Goal: Task Accomplishment & Management: Complete application form

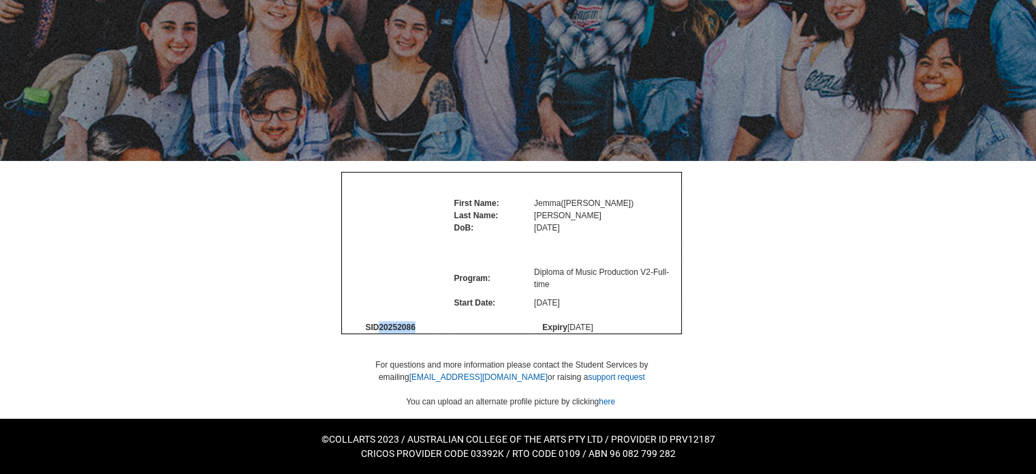
scroll to position [151, 0]
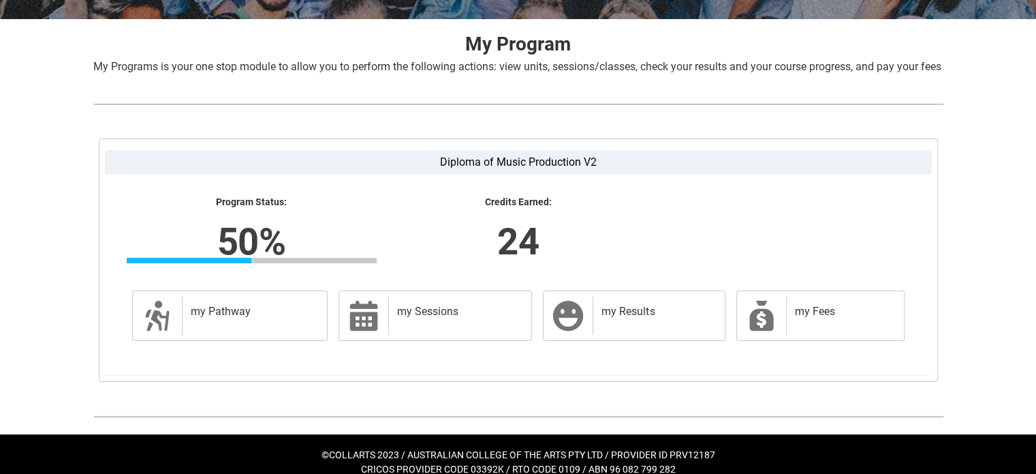
scroll to position [255, 0]
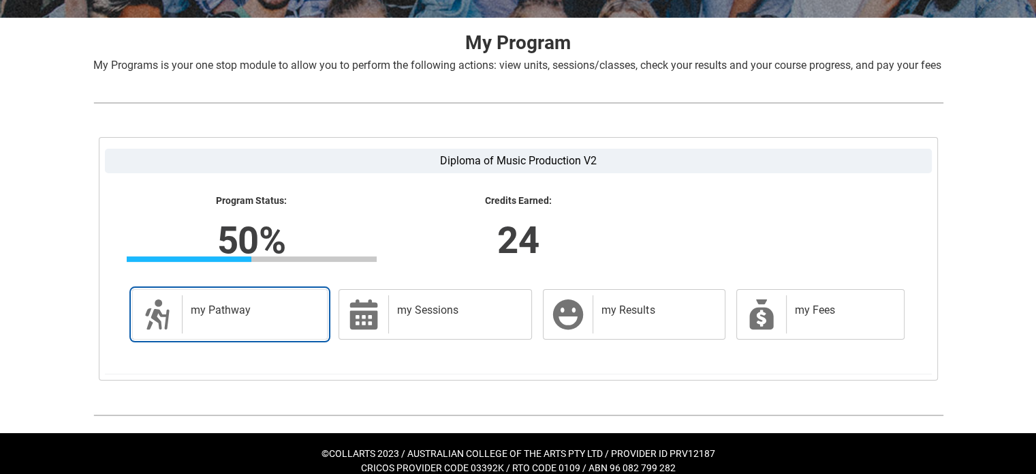
click at [241, 317] on h2 "my Pathway" at bounding box center [252, 310] width 123 height 14
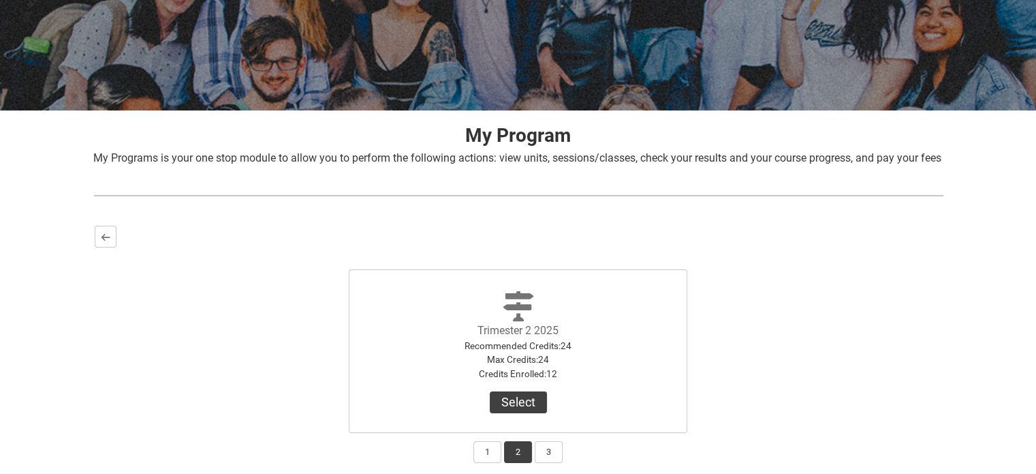
scroll to position [271, 0]
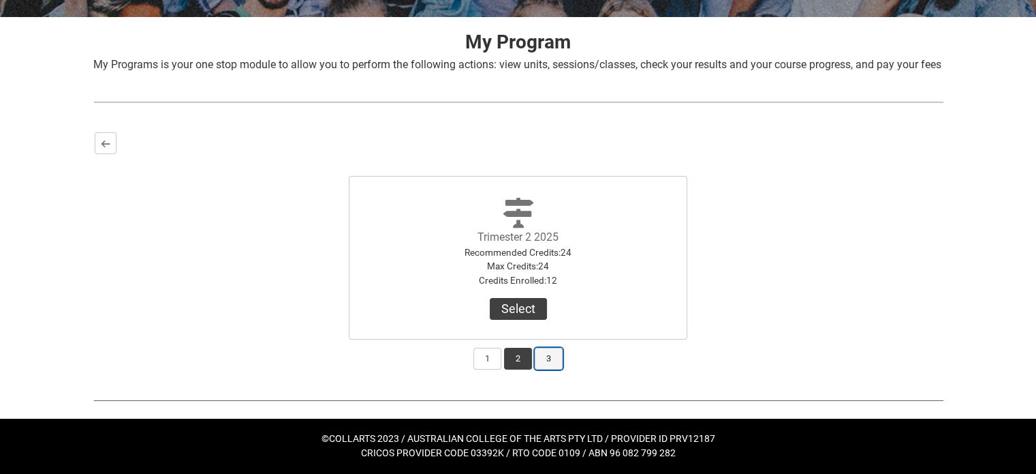
click at [551, 369] on button "3" at bounding box center [549, 359] width 28 height 22
click at [528, 298] on div at bounding box center [518, 292] width 153 height 11
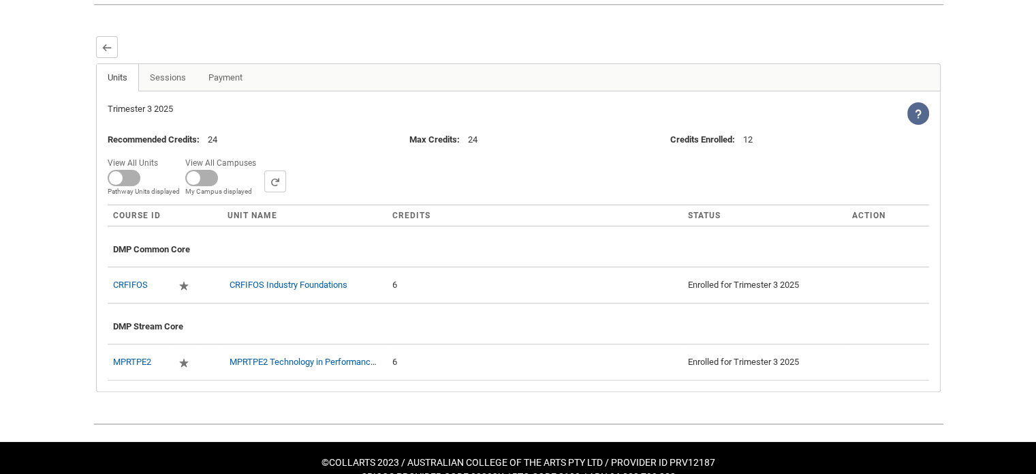
scroll to position [352, 0]
click at [156, 92] on link "Sessions" at bounding box center [167, 78] width 59 height 27
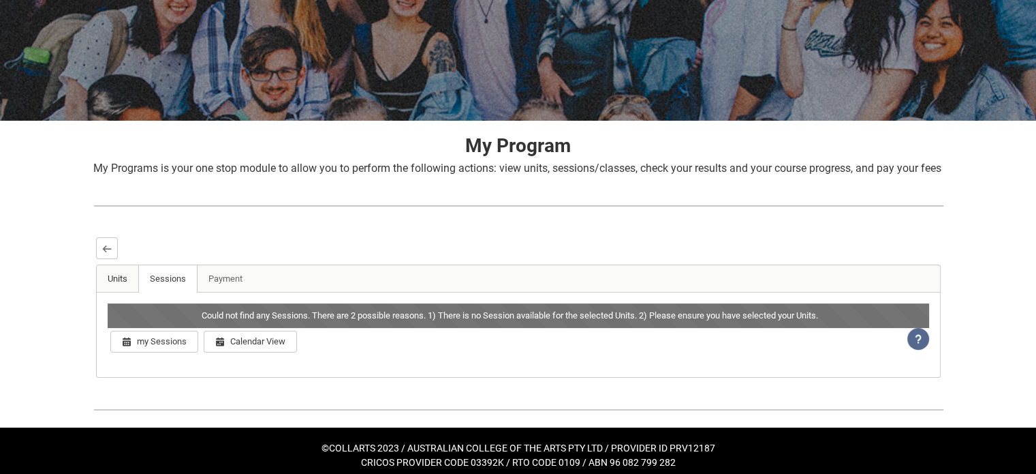
scroll to position [176, 0]
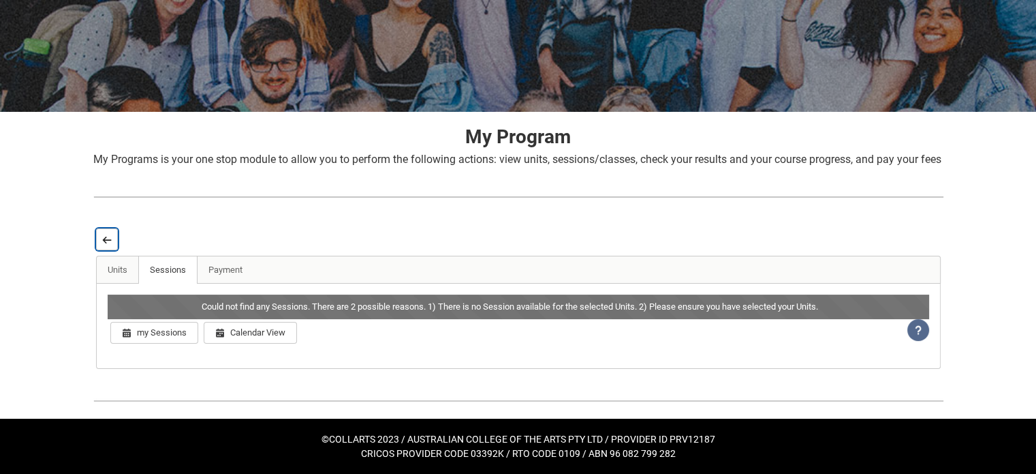
click at [108, 247] on button "Back" at bounding box center [107, 239] width 22 height 22
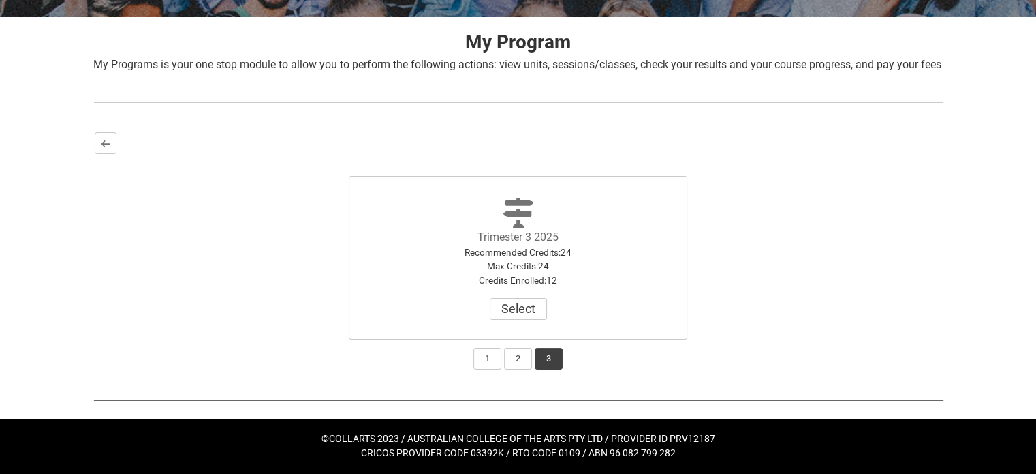
scroll to position [260, 0]
click at [523, 369] on button "2" at bounding box center [518, 359] width 28 height 22
click at [525, 320] on button "Select" at bounding box center [518, 309] width 57 height 22
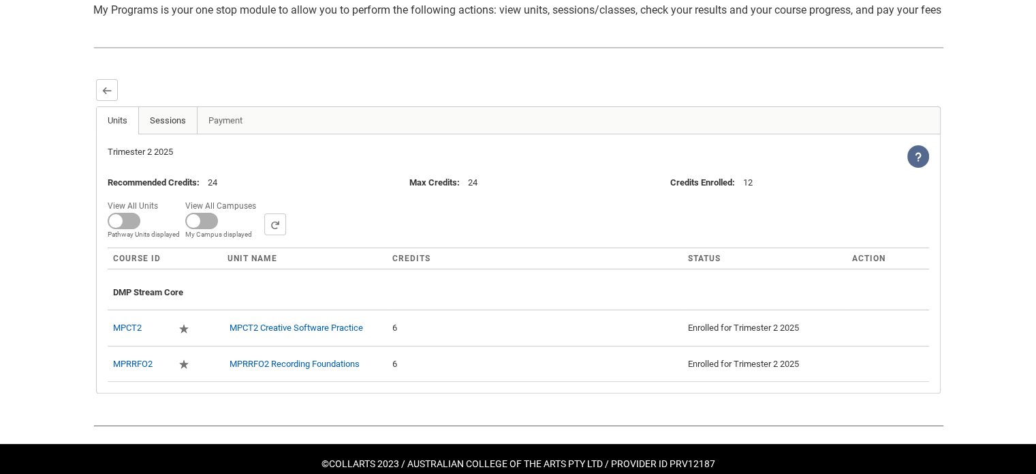
scroll to position [313, 0]
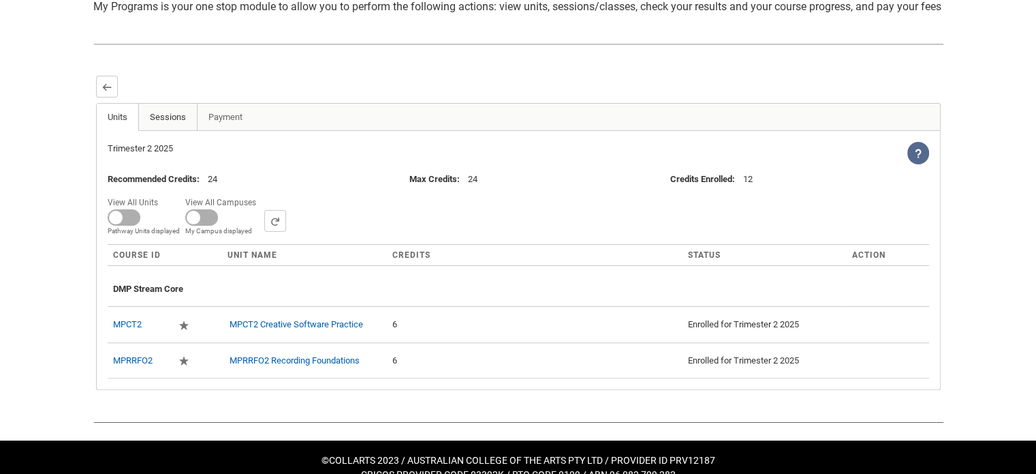
click at [170, 131] on link "Sessions" at bounding box center [167, 117] width 59 height 27
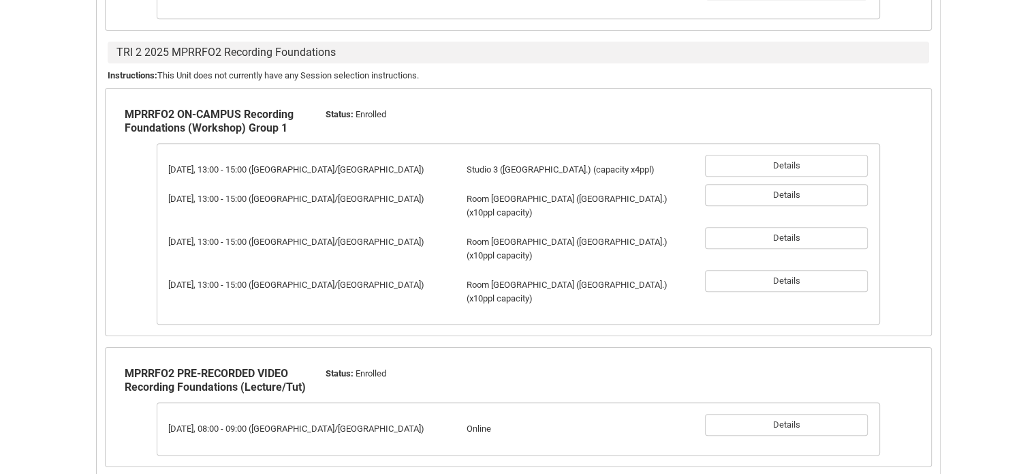
scroll to position [795, 0]
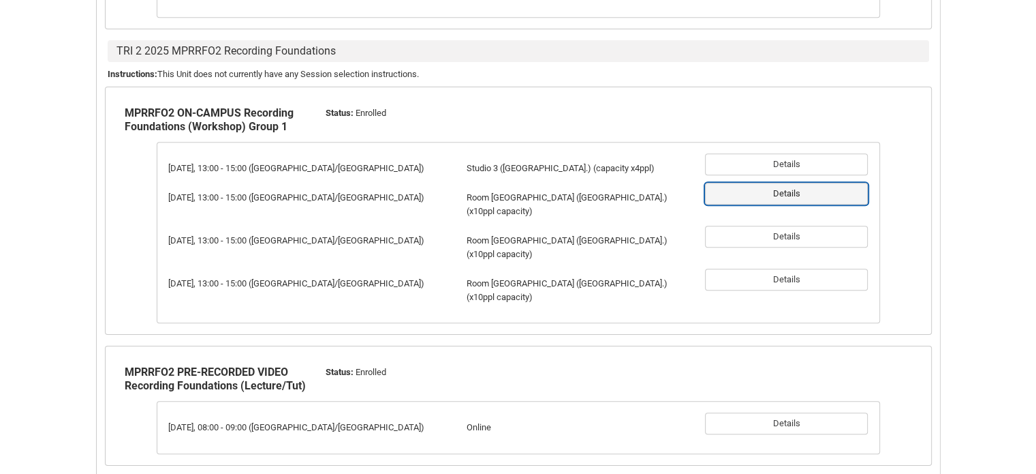
click at [730, 201] on button "Details" at bounding box center [786, 194] width 163 height 22
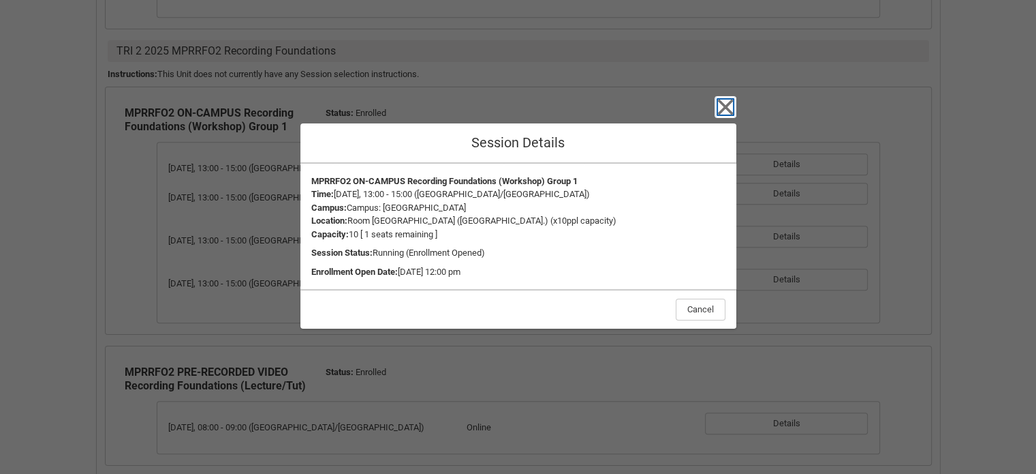
click at [723, 110] on icon "button" at bounding box center [726, 107] width 16 height 16
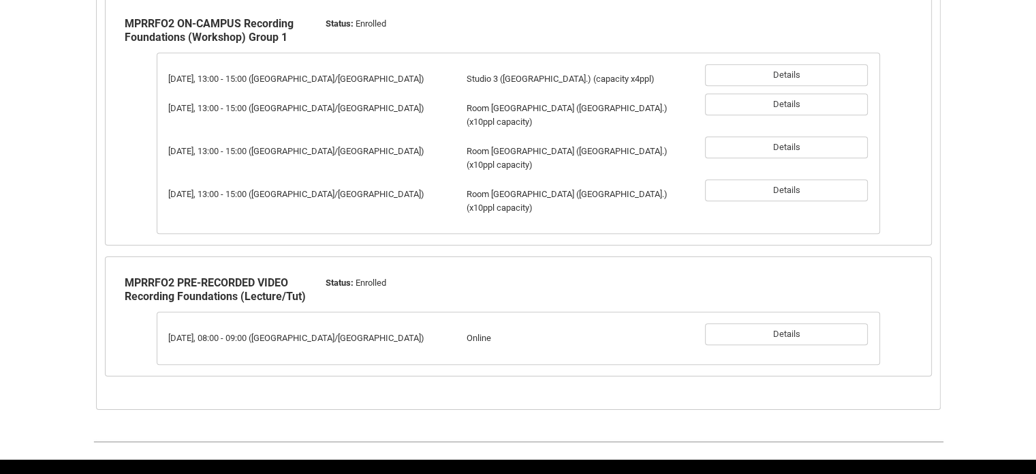
scroll to position [882, 0]
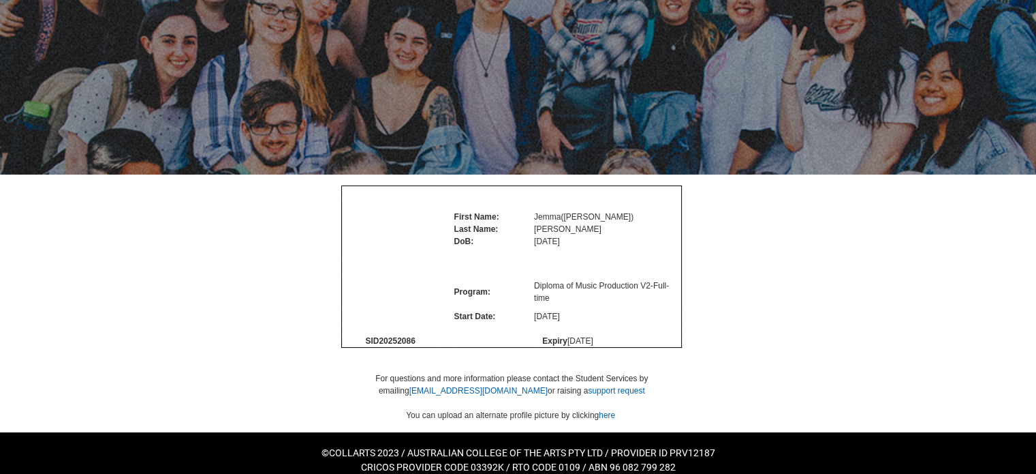
scroll to position [99, 0]
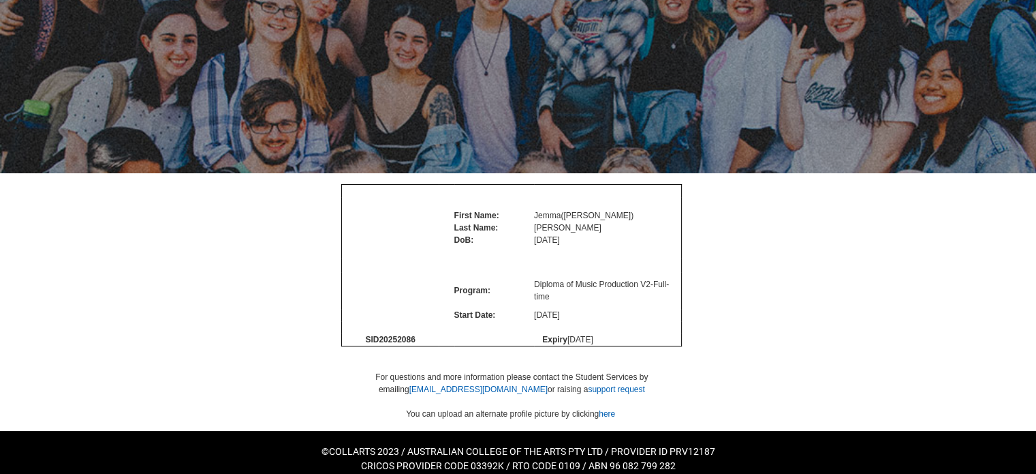
click at [390, 272] on img at bounding box center [390, 272] width 0 height 0
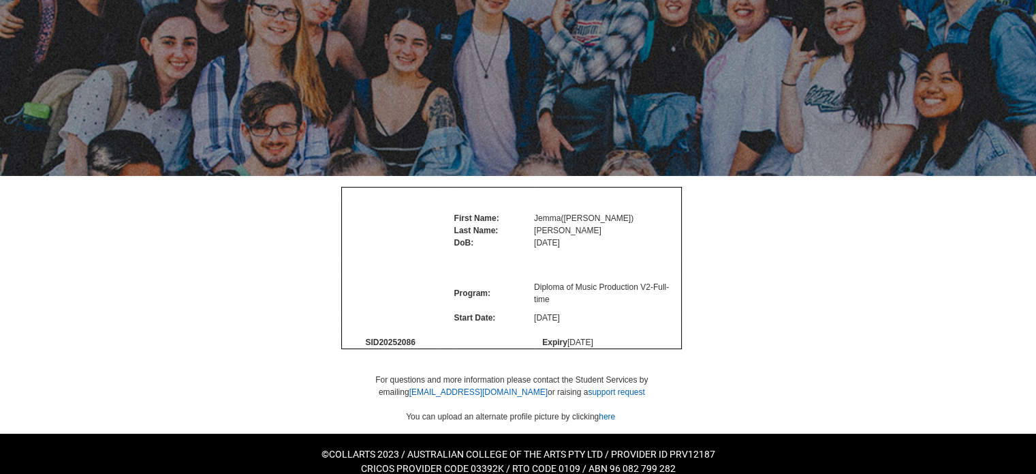
scroll to position [151, 0]
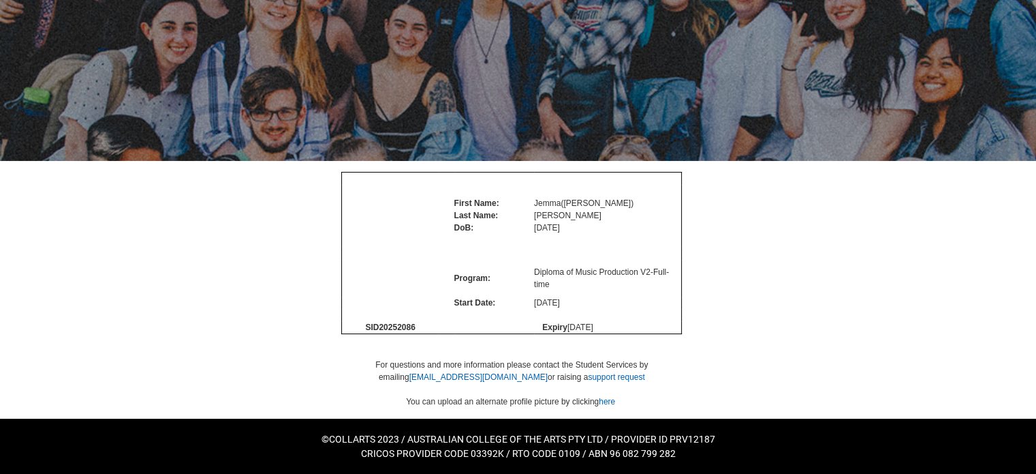
click at [356, 369] on div "For questions and more information please contact the Student Services by email…" at bounding box center [511, 364] width 341 height 61
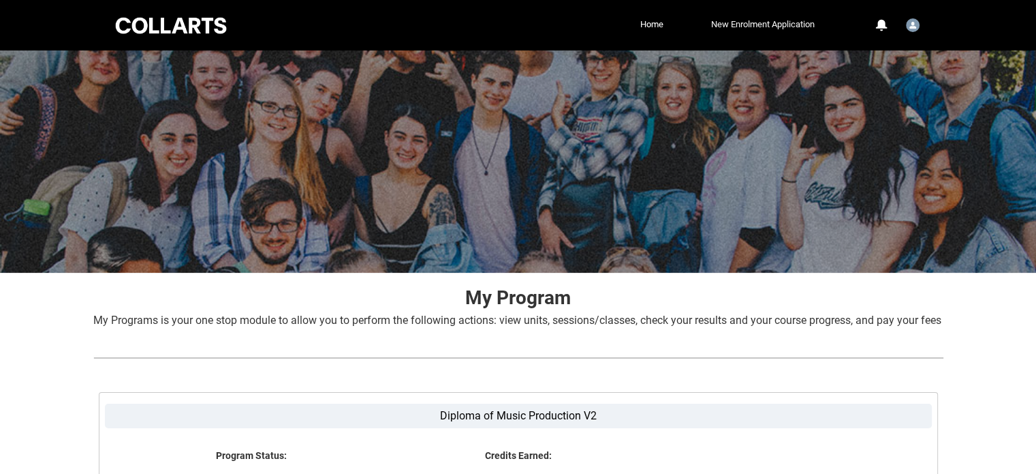
click at [729, 21] on link "New Enrolment Application" at bounding box center [763, 24] width 110 height 20
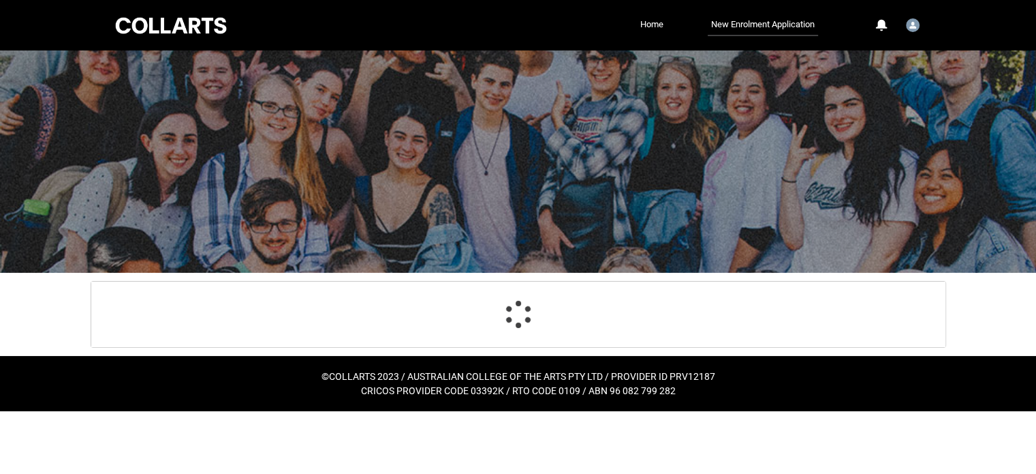
select select "Citizenship.1"
select select "Heard_About_Collarts_Picklist.Word of mouth"
select select "Country_Choice.1101"
select select "P_Contact_Time_Afternoon"
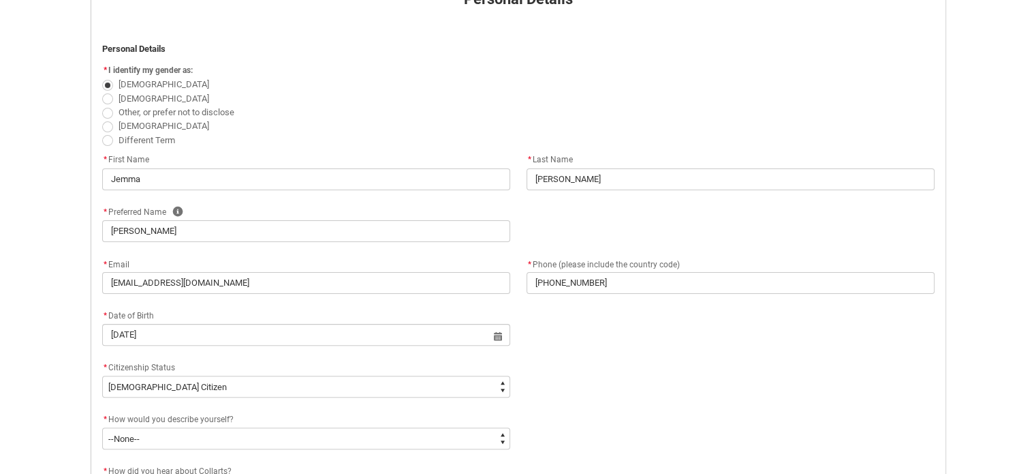
scroll to position [324, 0]
click at [179, 209] on icon "REDU_Application_Form_for_Applicant flow" at bounding box center [177, 211] width 10 height 10
click at [267, 239] on icon "REDU_Application_Form_for_Applicant flow" at bounding box center [266, 241] width 16 height 16
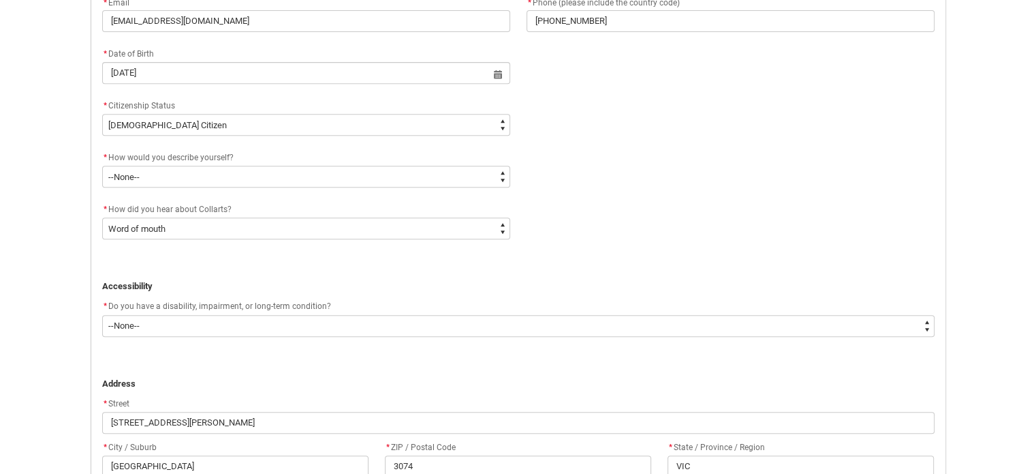
scroll to position [586, 0]
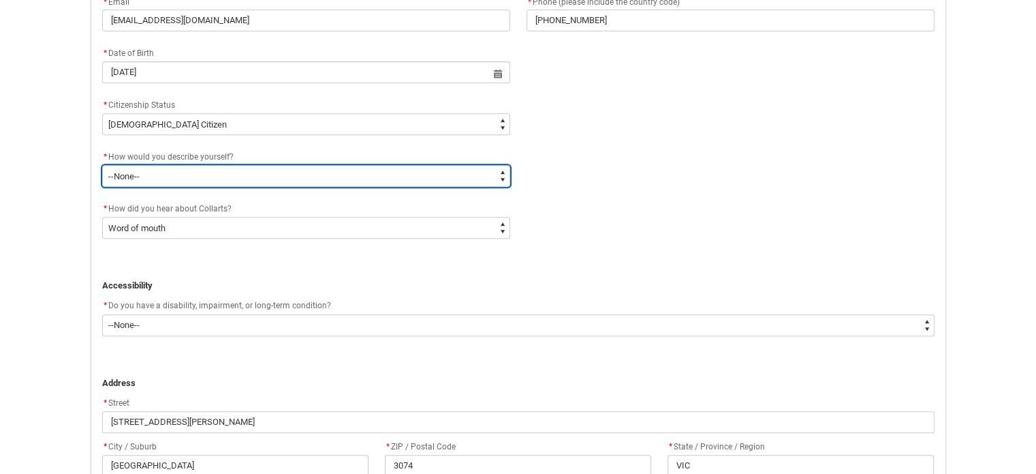
click at [218, 174] on select "--None-- I'm currently in Year 12 and planning what I'll do after school I've c…" at bounding box center [306, 176] width 408 height 22
click at [232, 168] on select "--None-- I'm currently in Year 12 and planning what I'll do after school I've c…" at bounding box center [306, 176] width 408 height 22
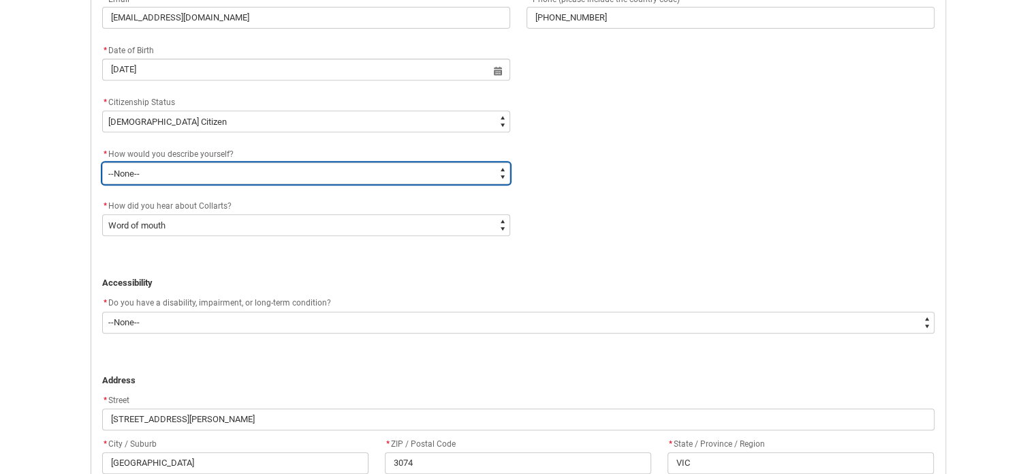
scroll to position [587, 0]
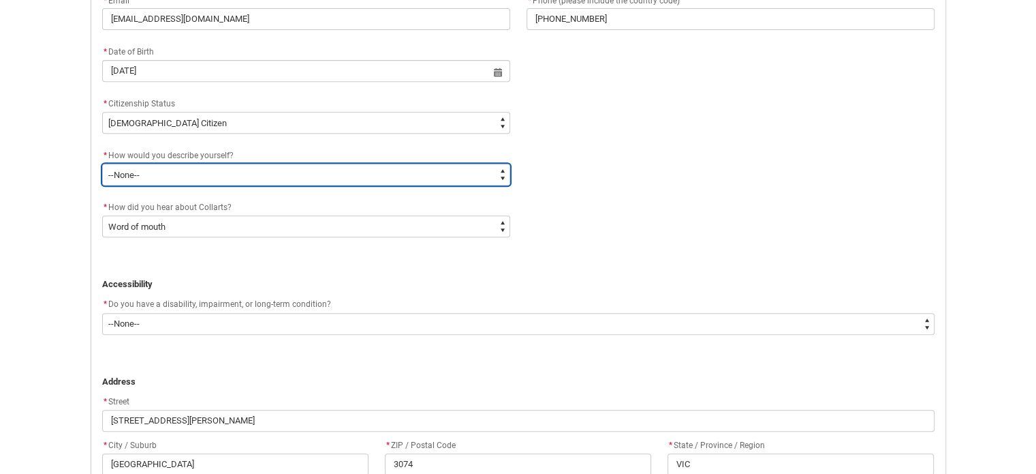
click at [202, 170] on select "--None-- I'm currently in Year 12 and planning what I'll do after school I've c…" at bounding box center [306, 175] width 408 height 22
type lightning-select "HSLC_Domestic_e"
click at [102, 164] on select "--None-- I'm currently in Year 12 and planning what I'll do after school I've c…" at bounding box center [306, 175] width 408 height 22
select select "HSLC_Domestic_e"
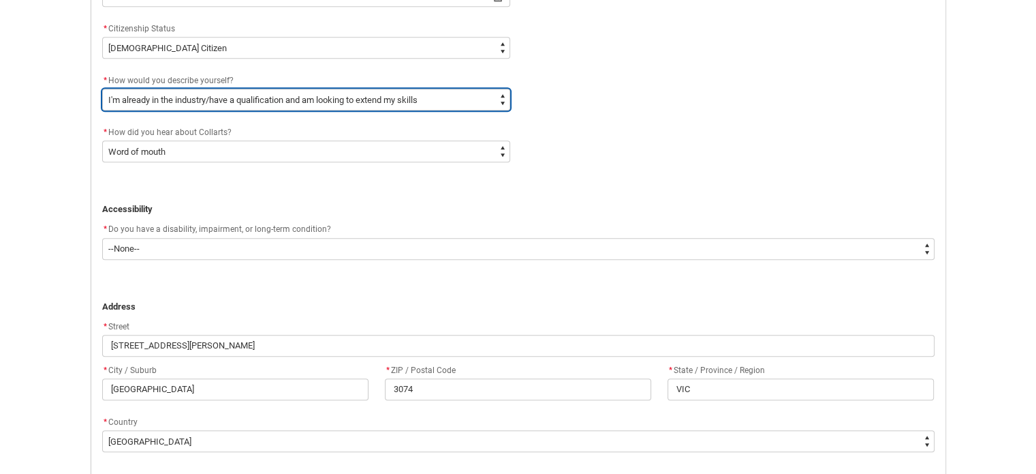
scroll to position [665, 0]
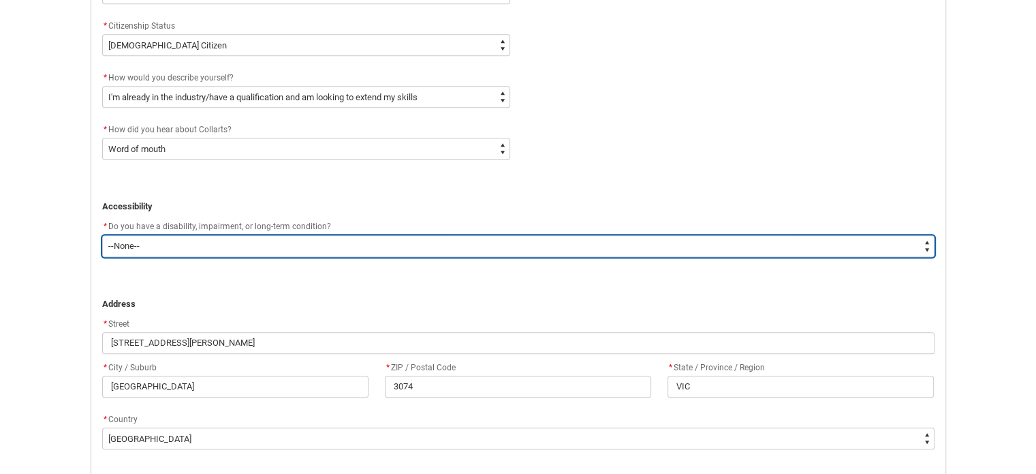
click at [240, 244] on select "--None-- Yes No" at bounding box center [518, 246] width 833 height 22
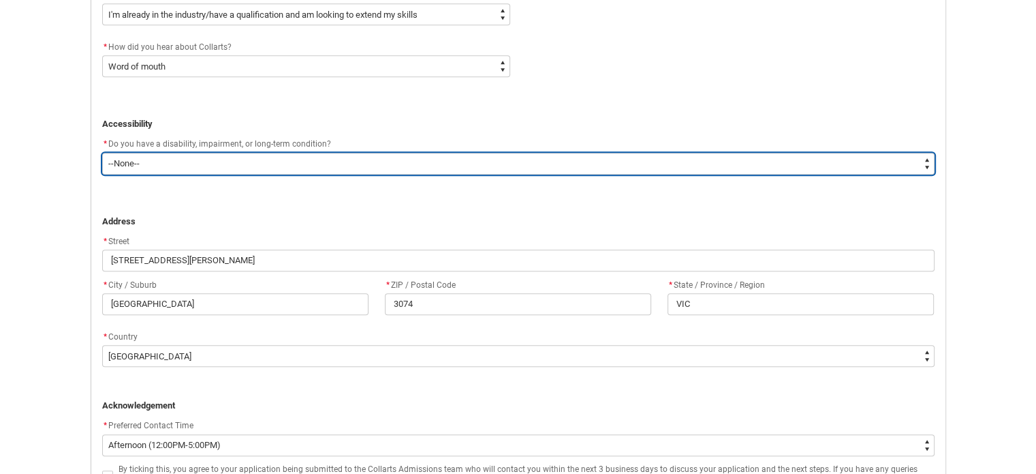
scroll to position [748, 0]
click at [197, 159] on select "--None-- Yes No" at bounding box center [518, 163] width 833 height 22
type lightning-select "Yes_TextChoice"
click at [102, 152] on select "--None-- Yes No" at bounding box center [518, 163] width 833 height 22
select select "Yes_TextChoice"
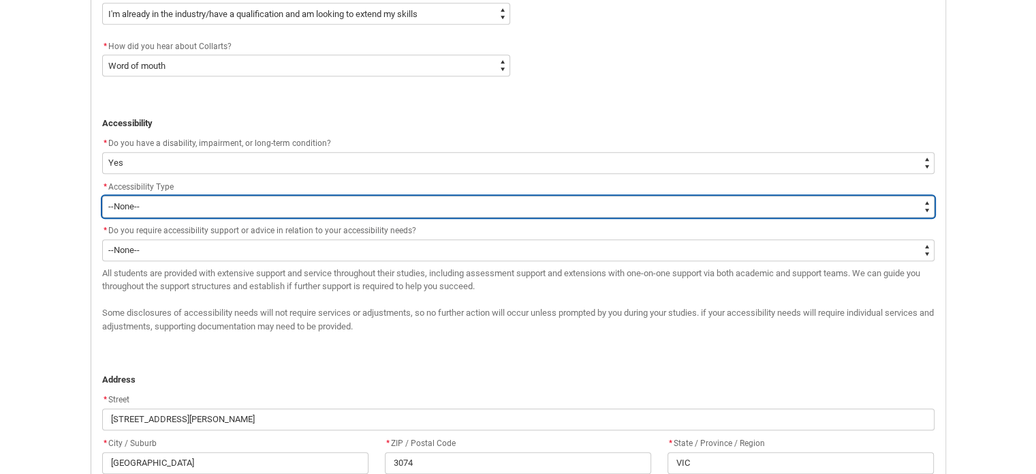
click at [179, 196] on select "--None-- Acquired [MEDICAL_DATA] [MEDICAL_DATA] / Deaf [MEDICAL_DATA] [MEDICAL_…" at bounding box center [518, 207] width 833 height 22
type lightning-select "Disability_MentalHealthDisability"
click at [102, 196] on select "--None-- Acquired [MEDICAL_DATA] [MEDICAL_DATA] / Deaf [MEDICAL_DATA] [MEDICAL_…" at bounding box center [518, 207] width 833 height 22
select select "Disability_MentalHealthDisability"
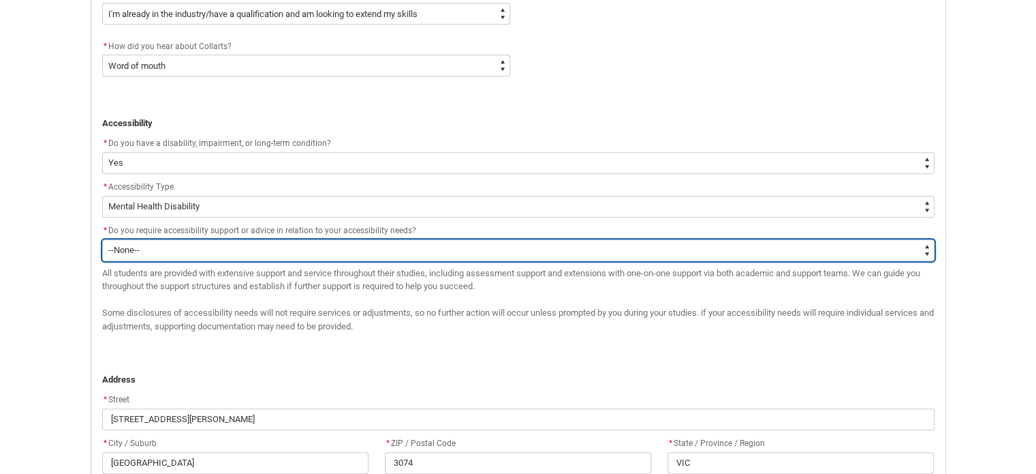
click at [184, 246] on select "--None-- Yes No" at bounding box center [518, 250] width 833 height 22
click at [185, 249] on select "--None-- Yes No" at bounding box center [518, 250] width 833 height 22
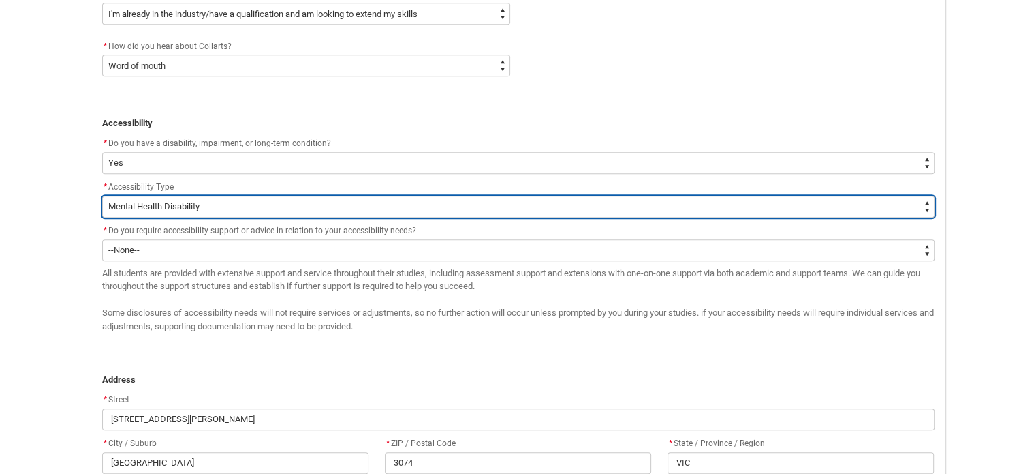
click at [185, 198] on select "--None-- Acquired [MEDICAL_DATA] [MEDICAL_DATA] / Deaf [MEDICAL_DATA] [MEDICAL_…" at bounding box center [518, 207] width 833 height 22
click at [168, 210] on select "--None-- Acquired [MEDICAL_DATA] [MEDICAL_DATA] / Deaf [MEDICAL_DATA] [MEDICAL_…" at bounding box center [518, 207] width 833 height 22
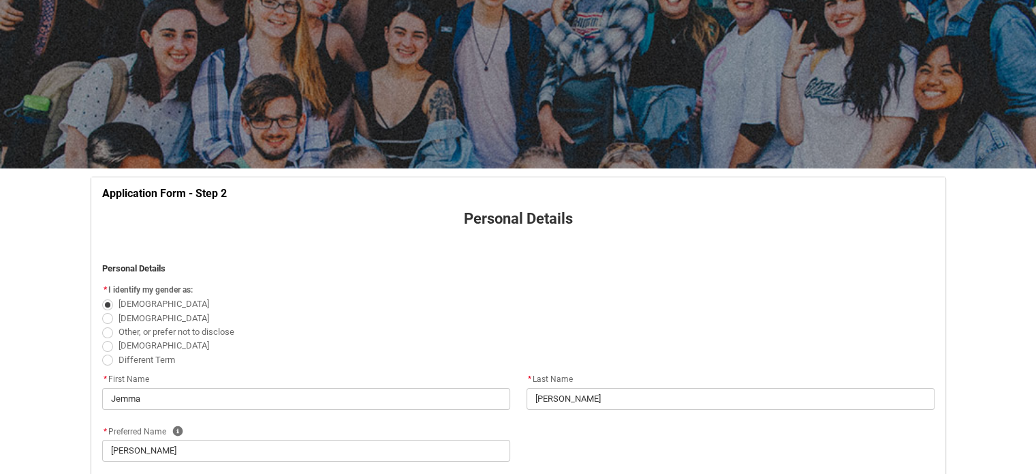
scroll to position [0, 0]
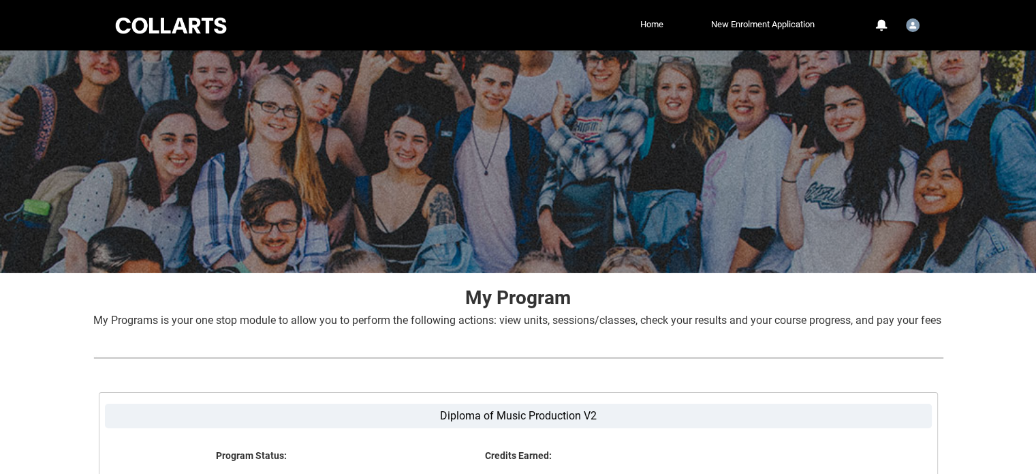
scroll to position [284, 0]
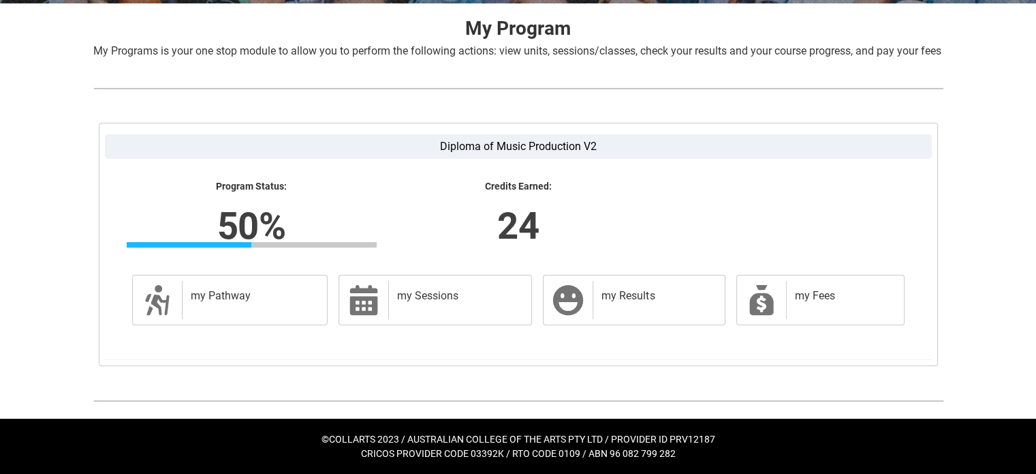
click at [589, 329] on td "my Results my Results" at bounding box center [634, 299] width 193 height 61
click at [572, 292] on icon at bounding box center [568, 300] width 30 height 30
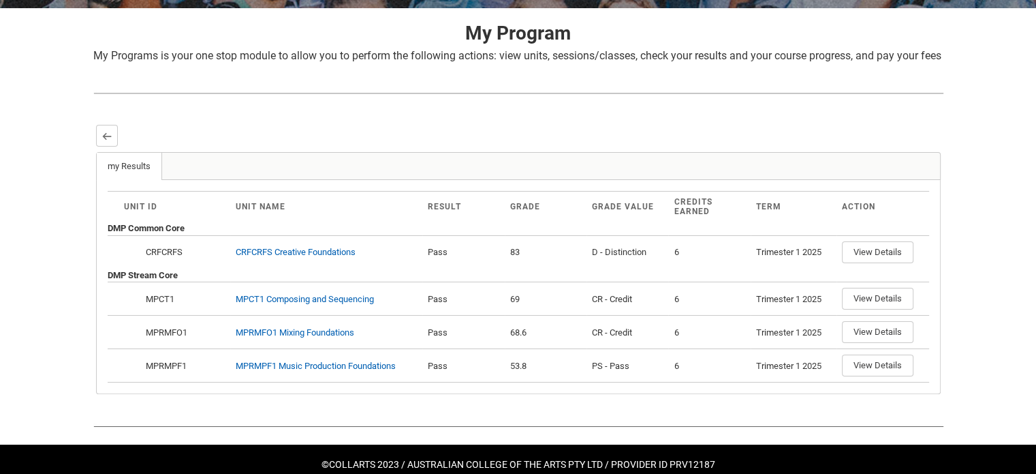
scroll to position [264, 0]
